Goal: Task Accomplishment & Management: Use online tool/utility

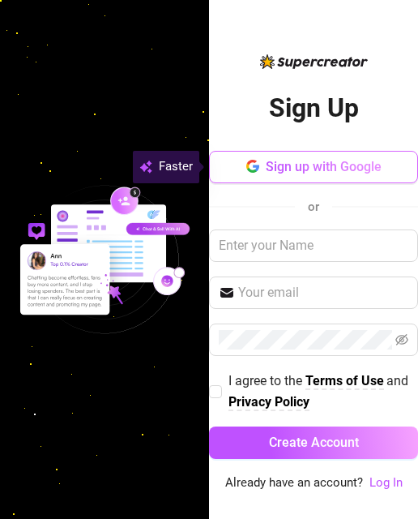
click at [323, 165] on span "Sign up with Google" at bounding box center [324, 166] width 116 height 15
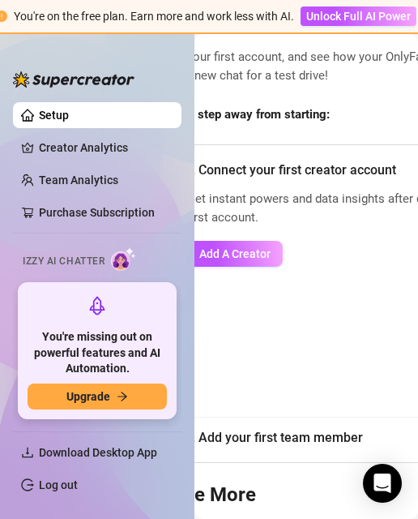
scroll to position [81, 75]
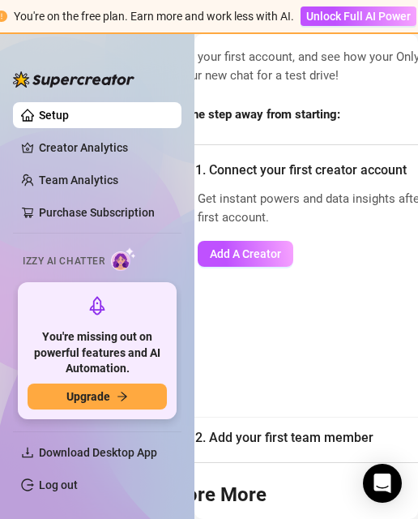
drag, startPoint x: 241, startPoint y: 455, endPoint x: 233, endPoint y: 452, distance: 8.5
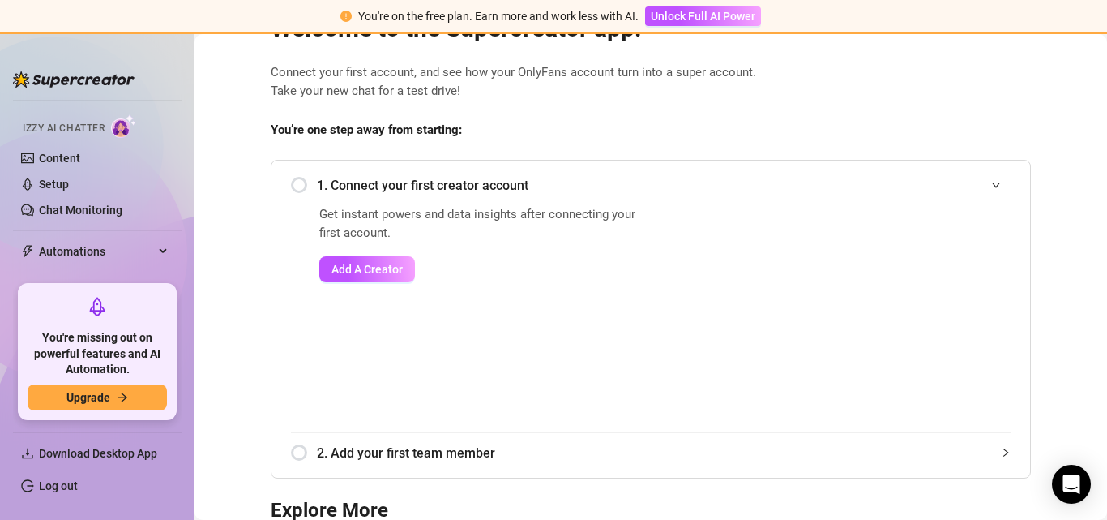
scroll to position [232, 0]
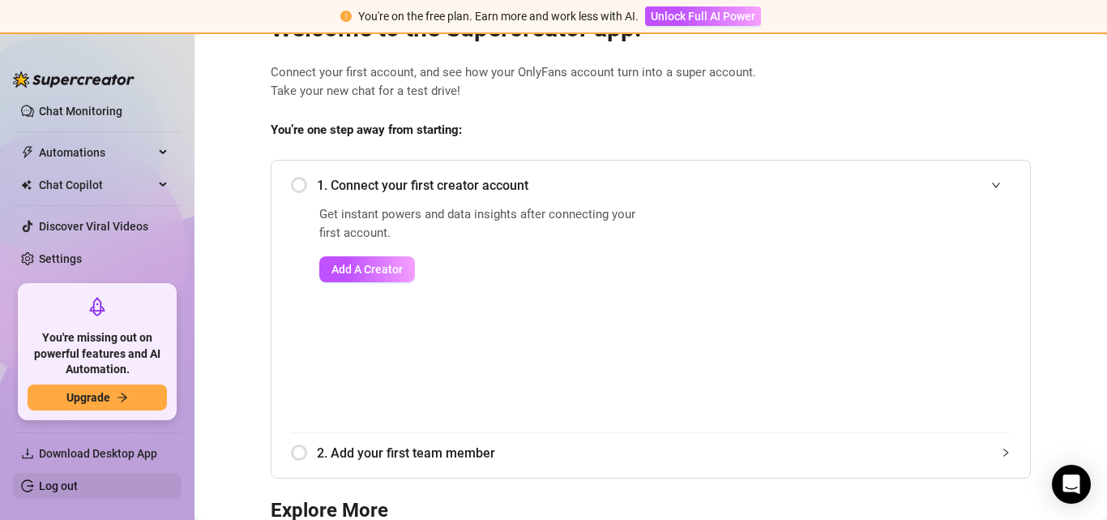
click at [69, 482] on link "Log out" at bounding box center [58, 485] width 39 height 13
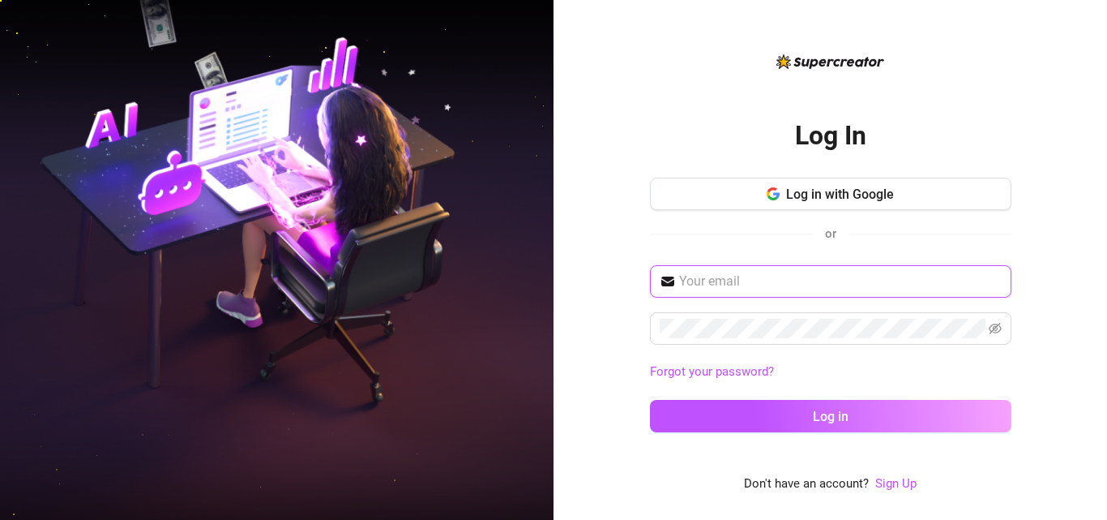
type input "[EMAIL_ADDRESS][DOMAIN_NAME]"
click at [418, 332] on icon "eye-invisible" at bounding box center [995, 328] width 13 height 11
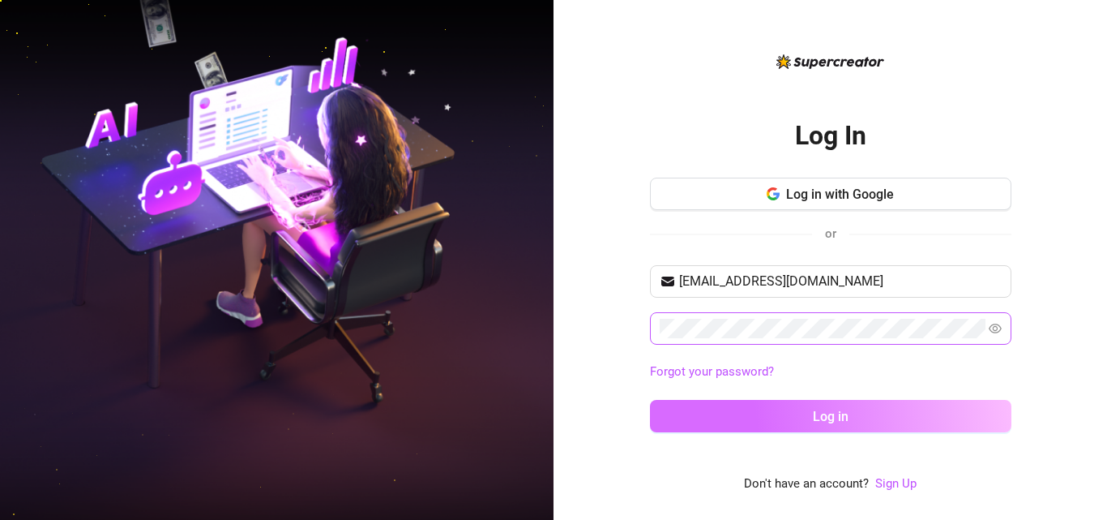
click at [418, 426] on button "Log in" at bounding box center [831, 416] width 362 height 32
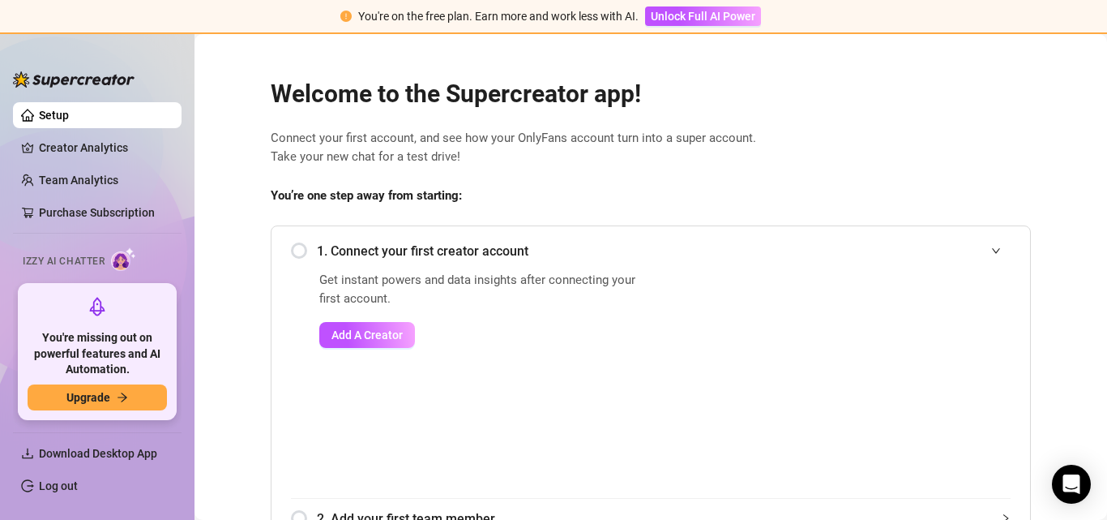
click at [78, 482] on link "Log out" at bounding box center [58, 485] width 39 height 13
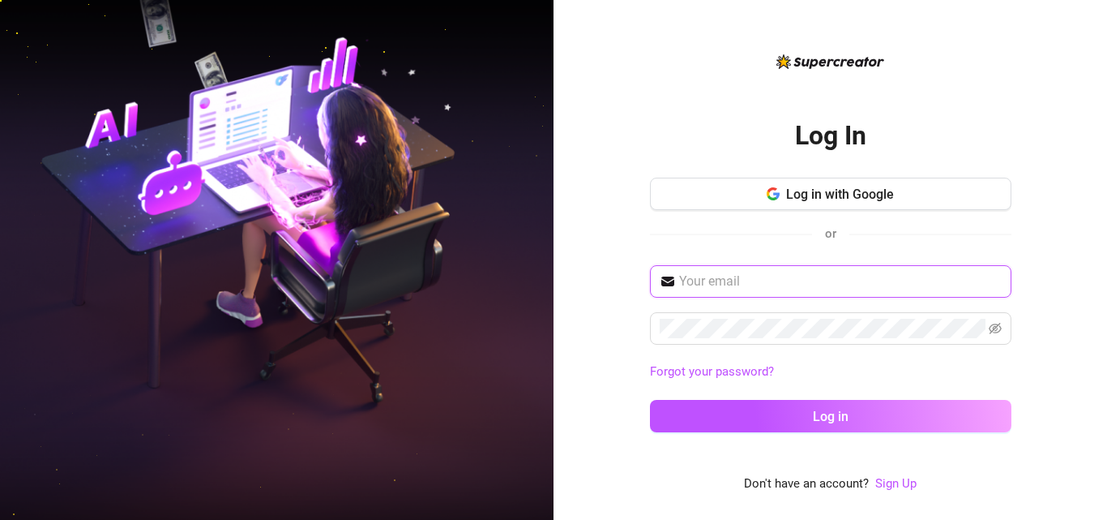
type input "andreagalepadilla04132001@gmail.com"
click at [418, 281] on input "andreagalepadilla04132001@gmail.com" at bounding box center [840, 281] width 323 height 19
click at [418, 310] on div "Log In Log in with Google or andreagalepadilla04132001@gmail.com Forgot your pa…" at bounding box center [831, 260] width 554 height 520
click at [418, 333] on icon "eye-invisible" at bounding box center [995, 328] width 13 height 13
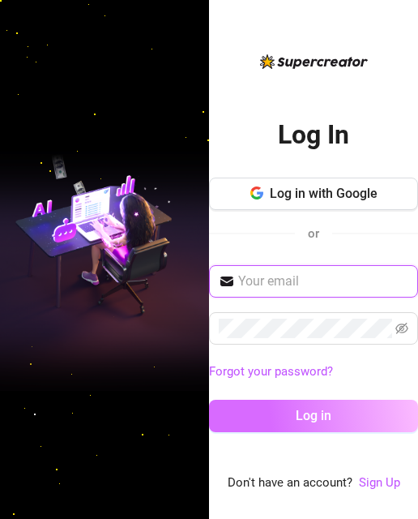
type input "[EMAIL_ADDRESS][DOMAIN_NAME]"
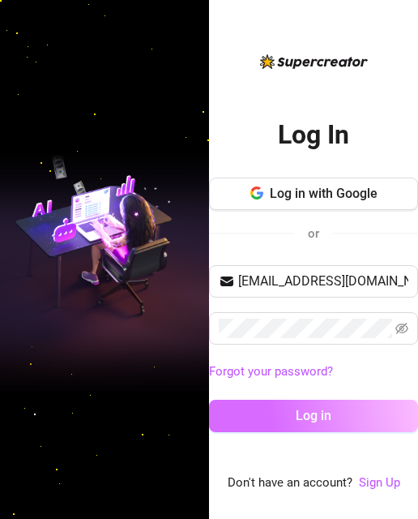
click at [310, 418] on span "Log in" at bounding box center [314, 415] width 36 height 15
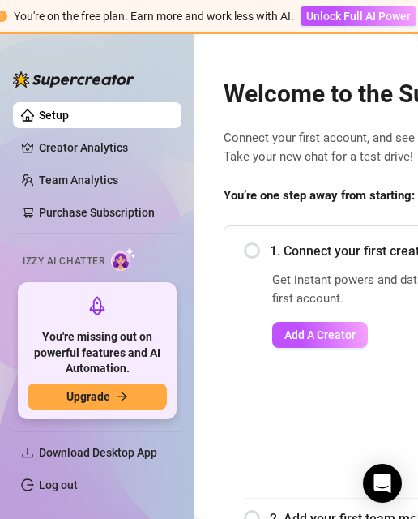
click at [69, 114] on link "Setup" at bounding box center [54, 115] width 30 height 13
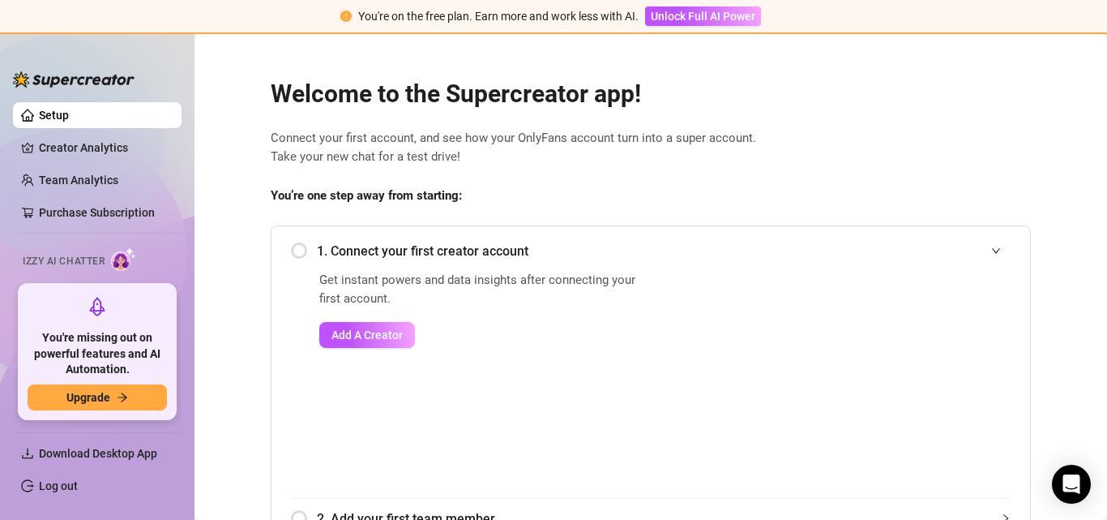
click at [435, 161] on span "Connect your first account, and see how your OnlyFans account turn into a super…" at bounding box center [651, 148] width 760 height 38
click at [435, 160] on span "Connect your first account, and see how your OnlyFans account turn into a super…" at bounding box center [651, 148] width 760 height 38
click at [512, 161] on span "Connect your first account, and see how your OnlyFans account turn into a super…" at bounding box center [651, 148] width 760 height 38
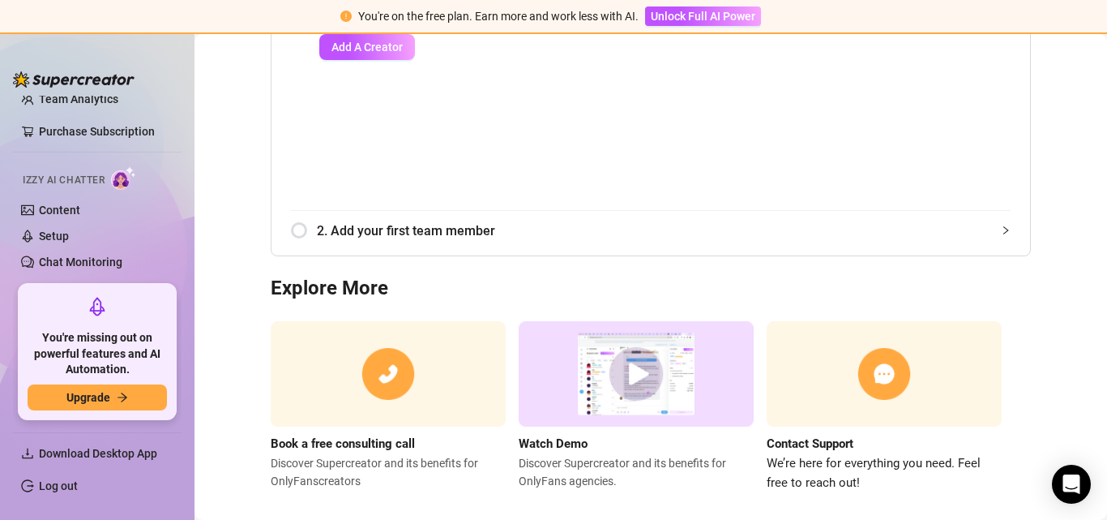
scroll to position [309, 0]
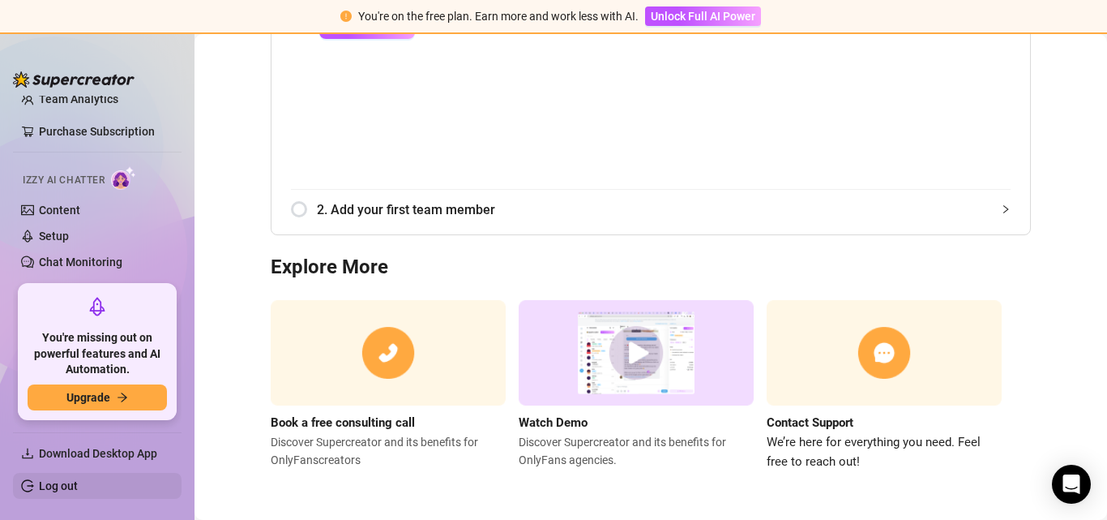
click at [78, 482] on link "Log out" at bounding box center [58, 485] width 39 height 13
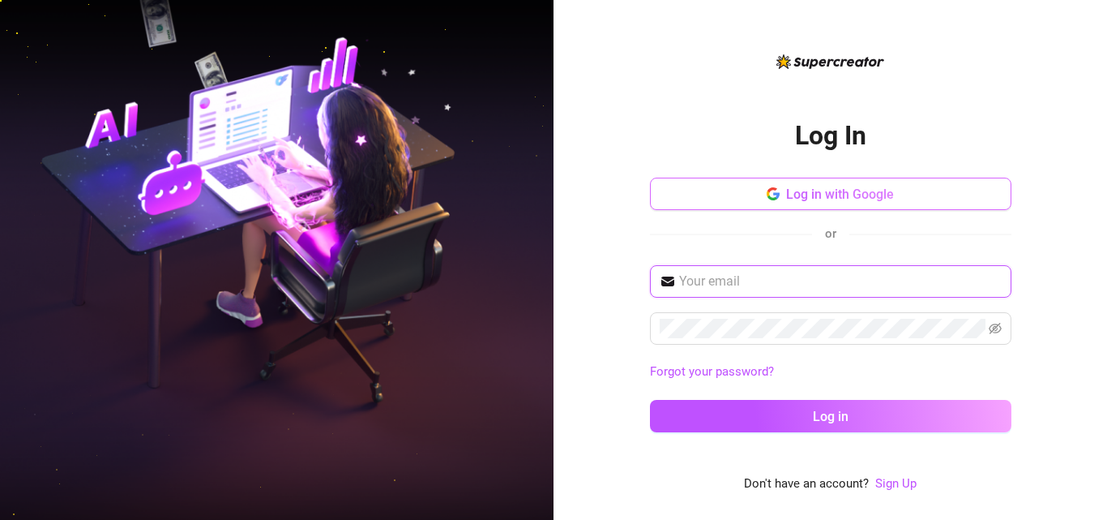
type input "andreagalepadilla04132001@gmail.com"
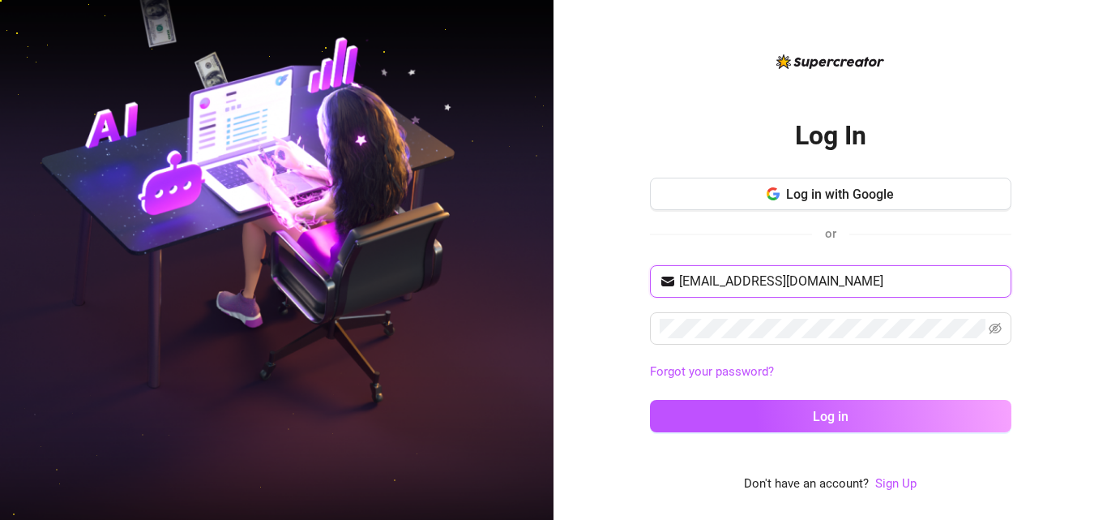
click at [809, 276] on input "andreagalepadilla04132001@gmail.com" at bounding box center [840, 281] width 323 height 19
click at [1000, 328] on icon "eye-invisible" at bounding box center [995, 328] width 13 height 11
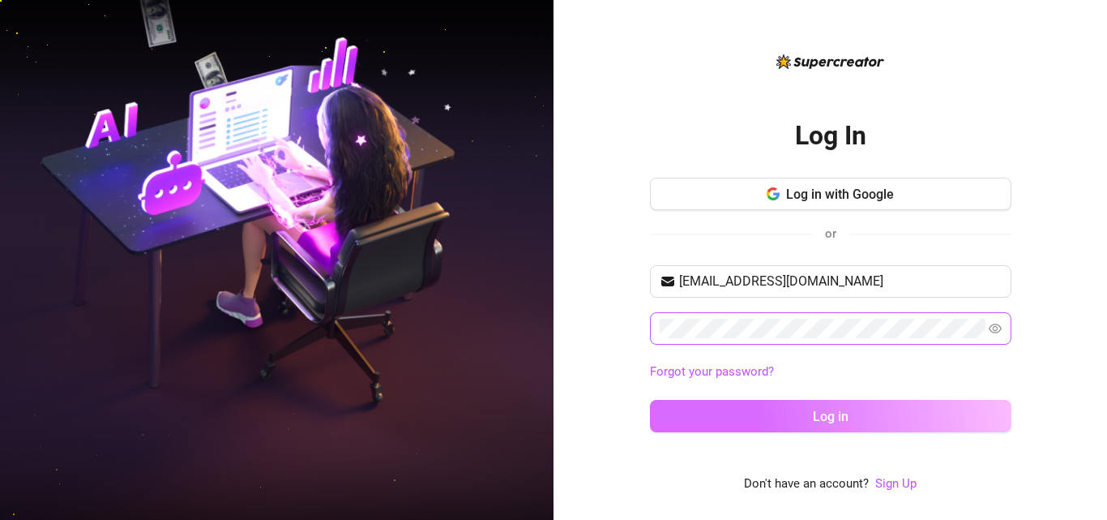
click at [844, 421] on span "Log in" at bounding box center [831, 416] width 36 height 15
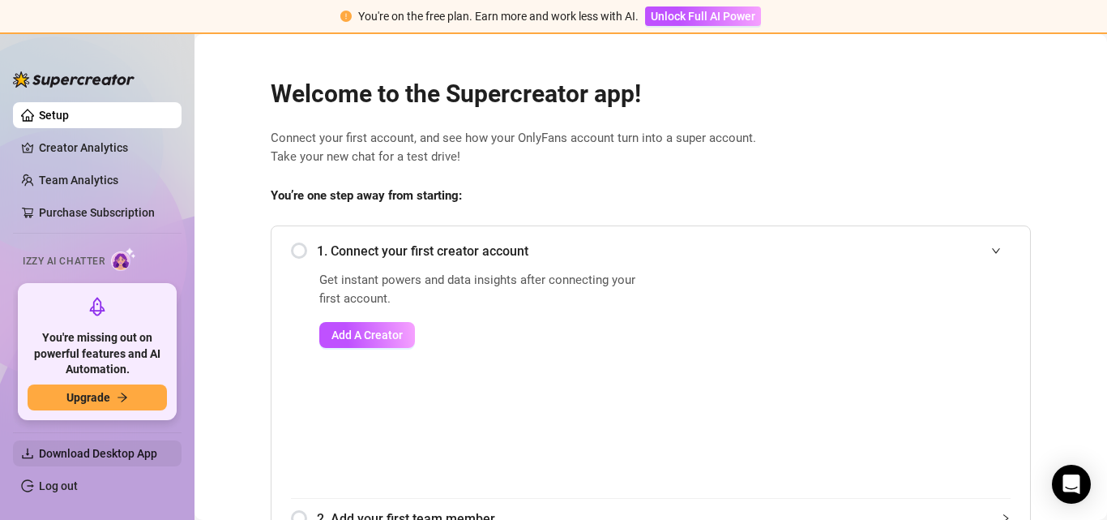
click at [109, 456] on span "Download Desktop App" at bounding box center [98, 453] width 118 height 13
